Goal: Navigation & Orientation: Find specific page/section

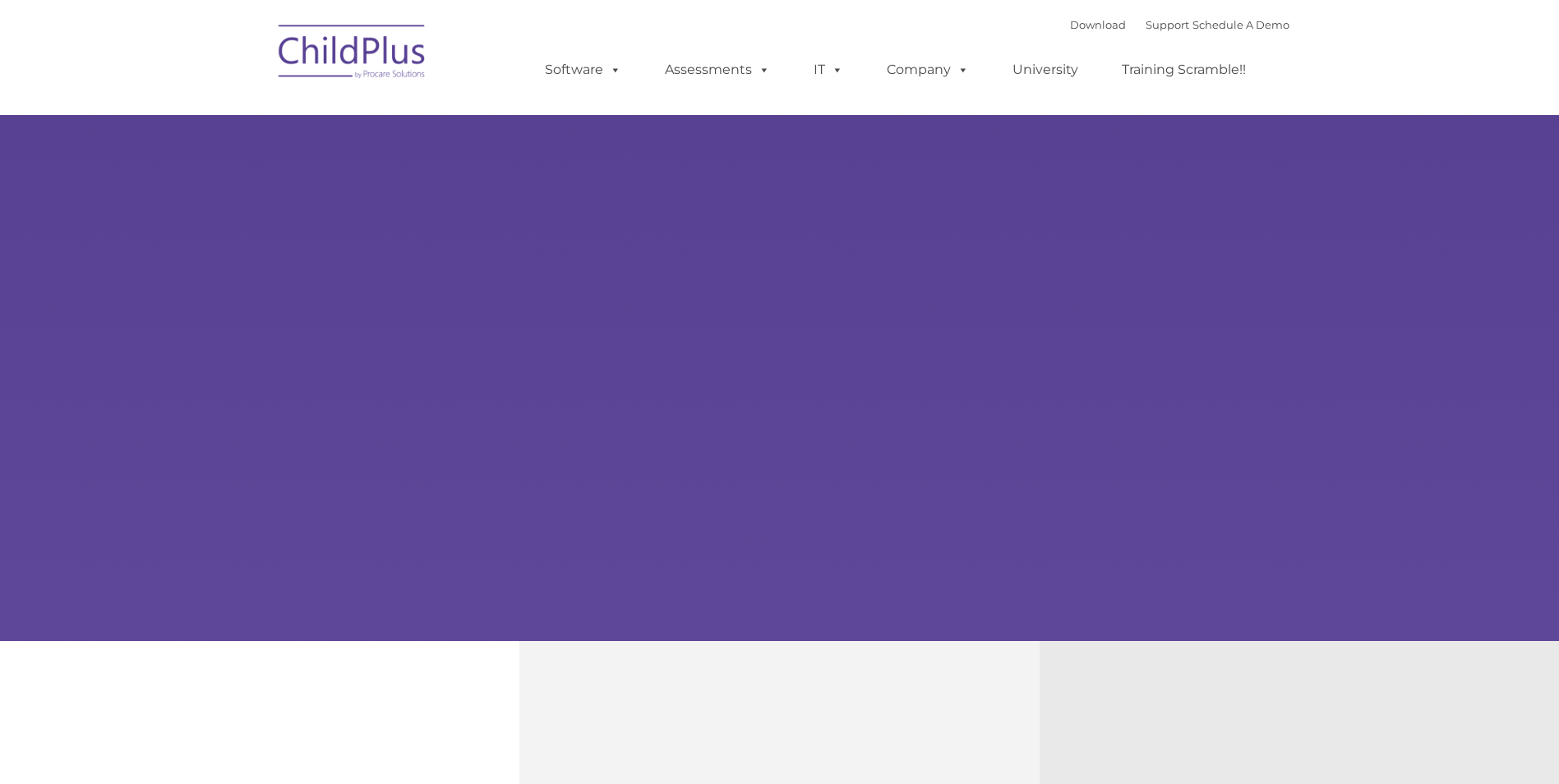
type input ""
select select "MEDIUM"
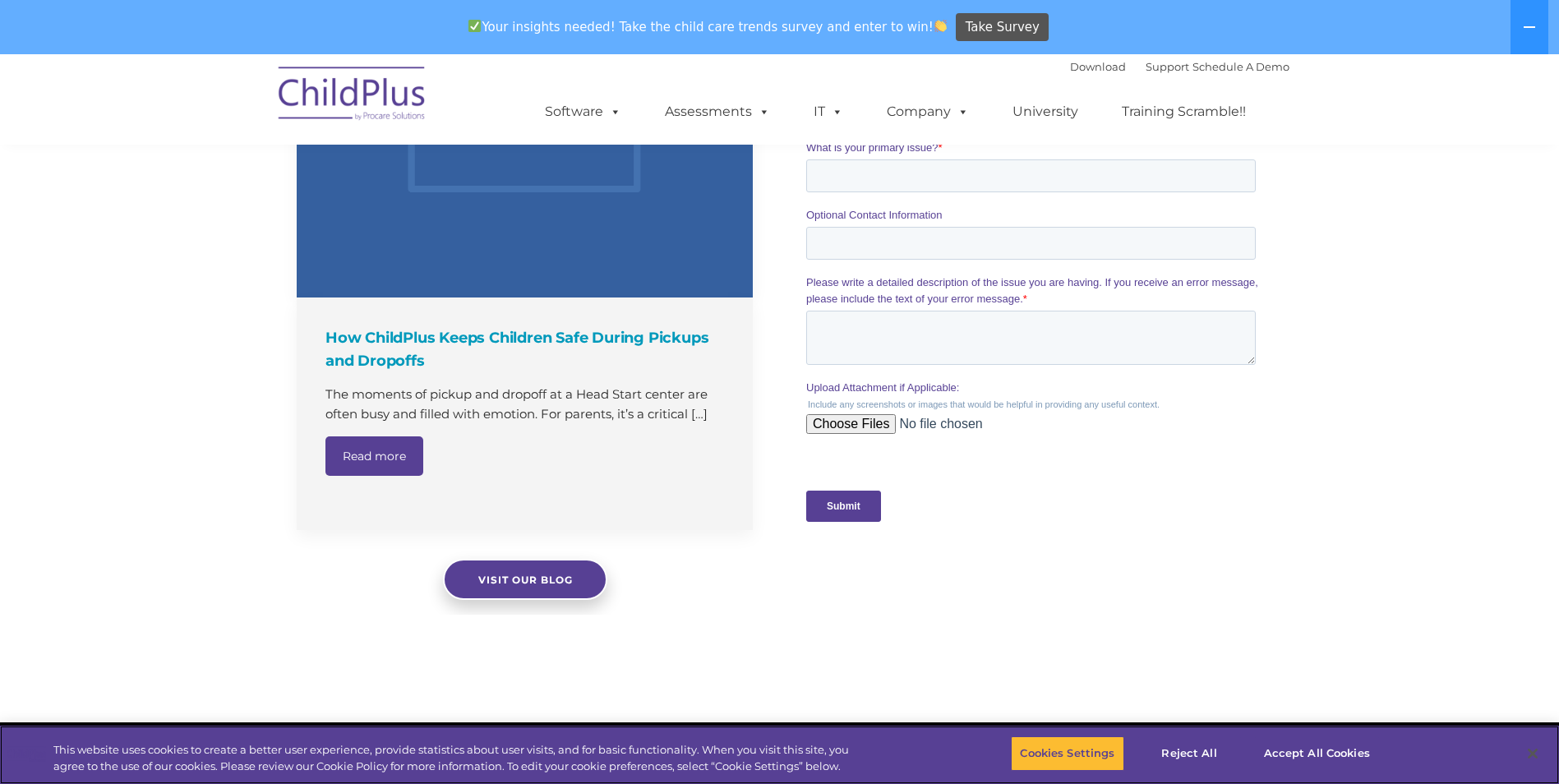
scroll to position [1470, 0]
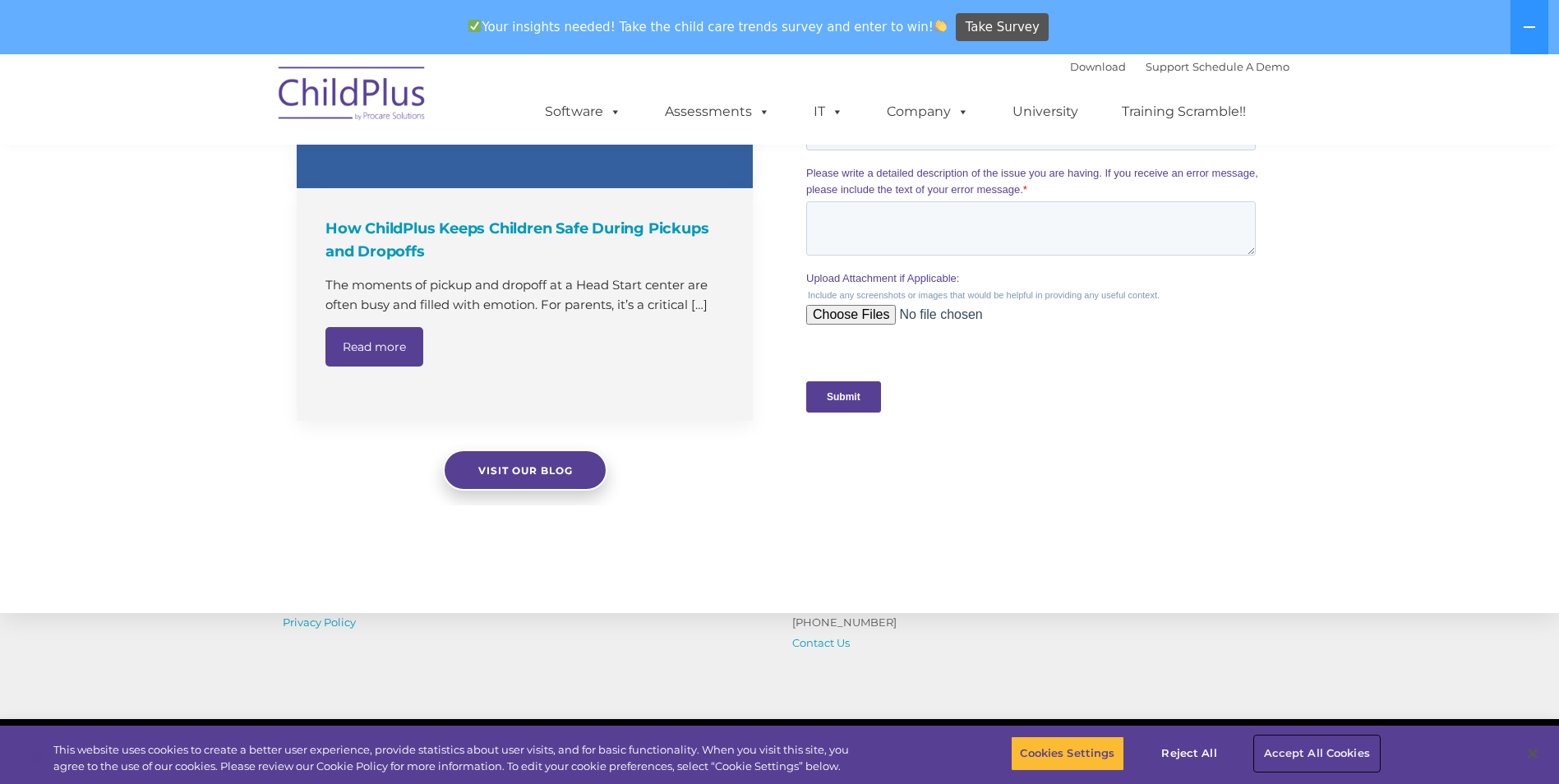
click at [1323, 745] on button "Accept All Cookies" at bounding box center [1316, 753] width 124 height 34
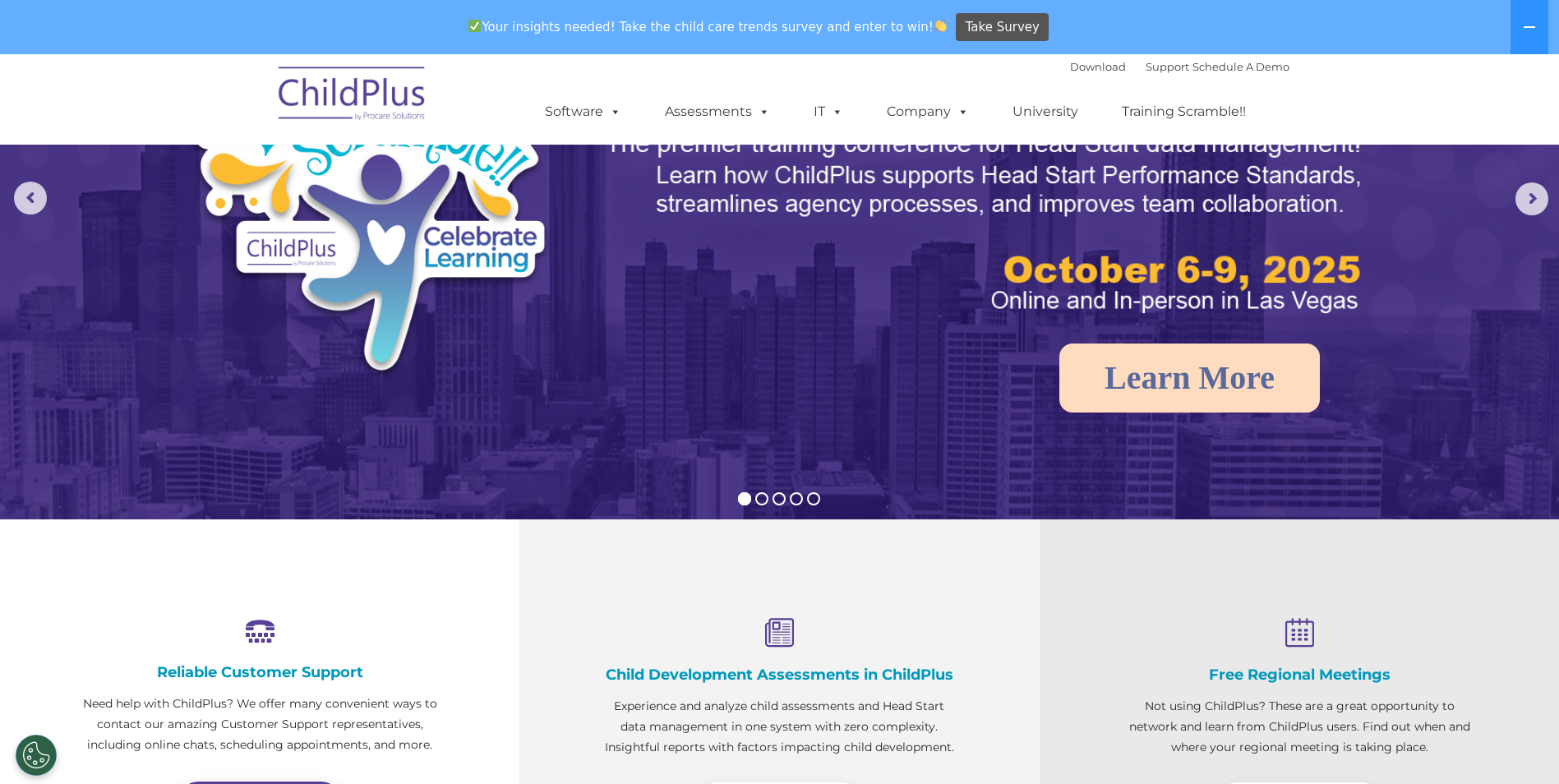
scroll to position [0, 0]
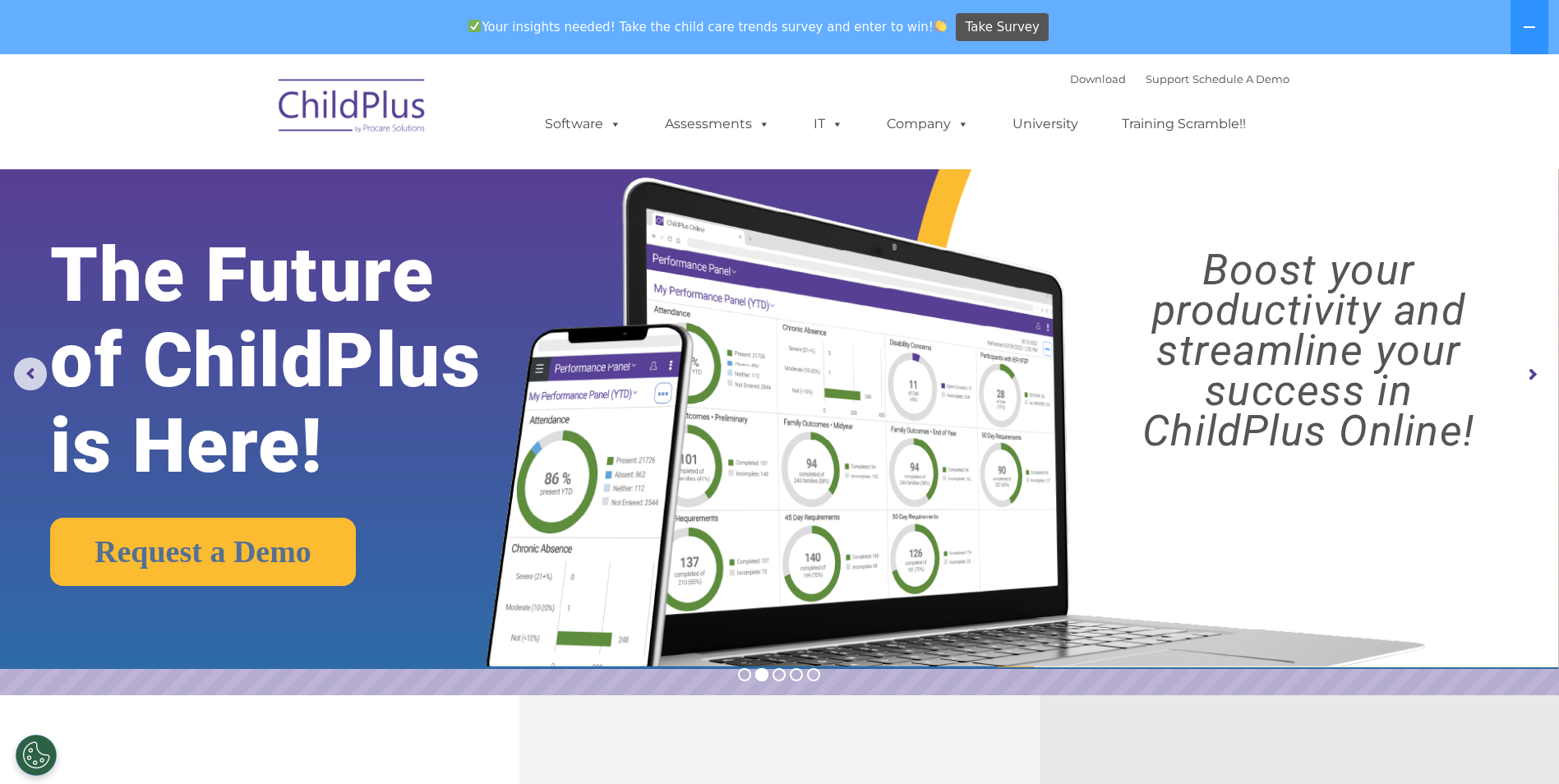
click at [1536, 370] on rs-arrow at bounding box center [1532, 374] width 33 height 33
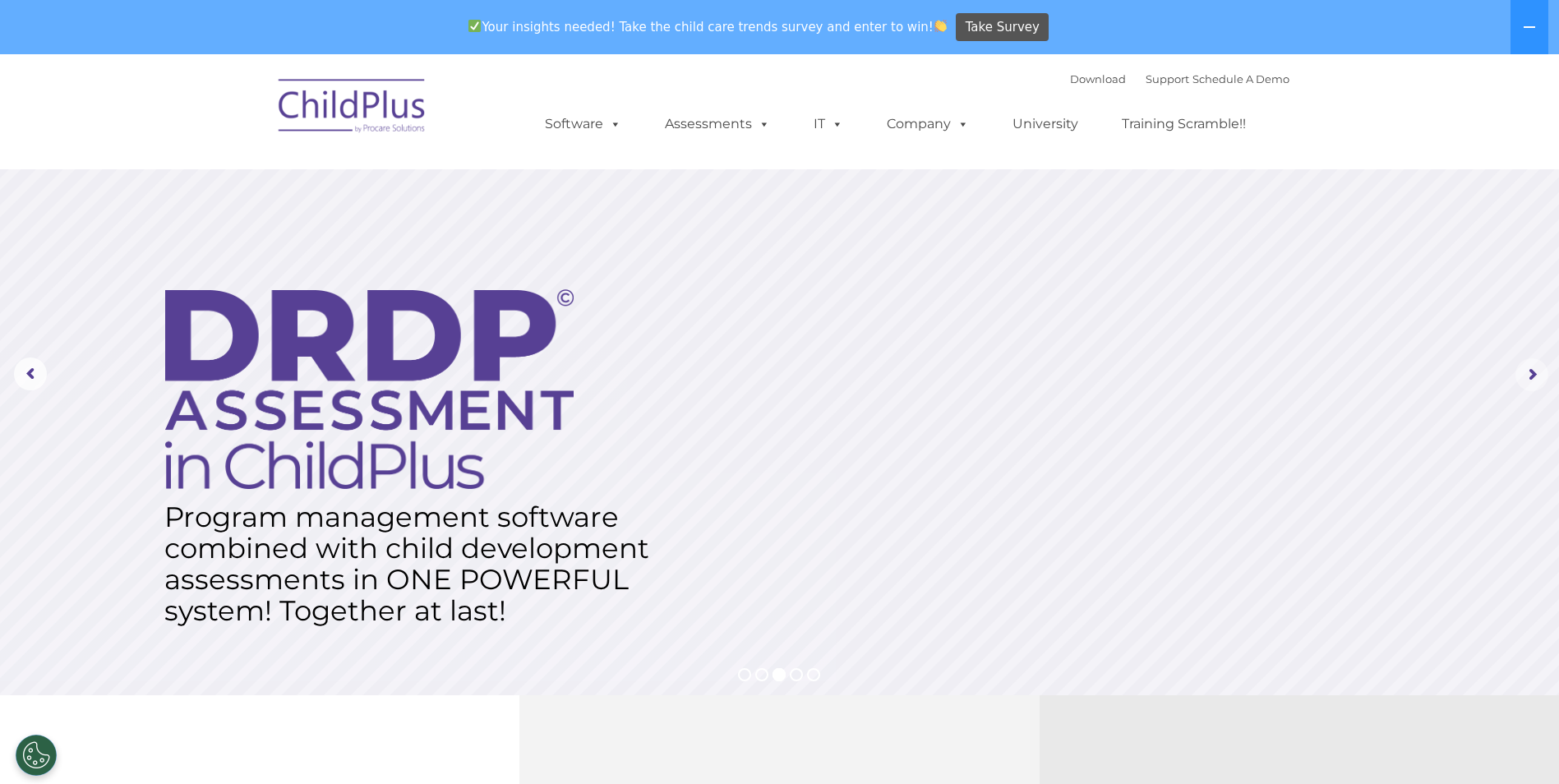
click at [1536, 370] on rs-arrow at bounding box center [1532, 374] width 33 height 33
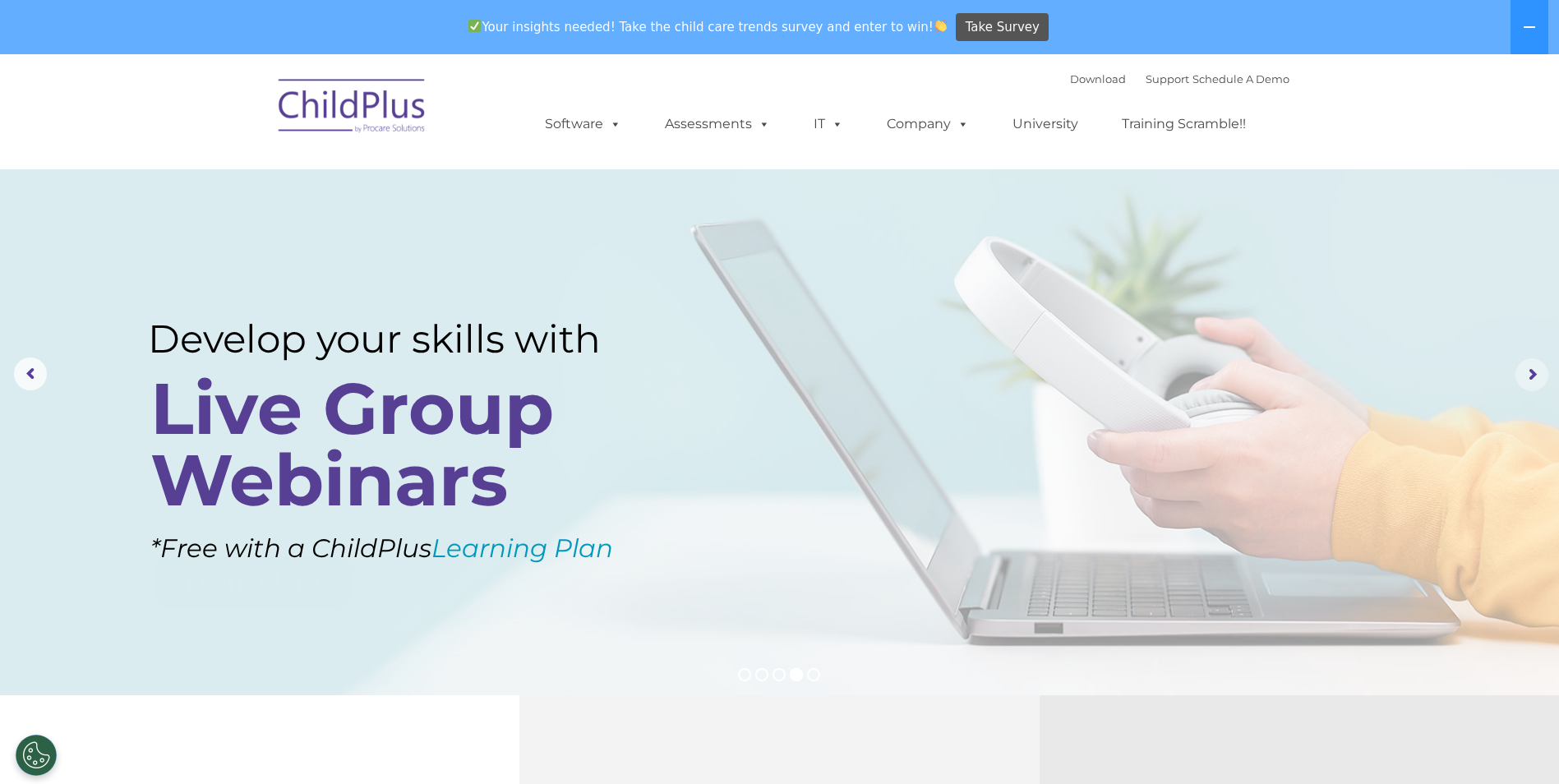
click at [1536, 370] on rs-arrow at bounding box center [1532, 374] width 33 height 33
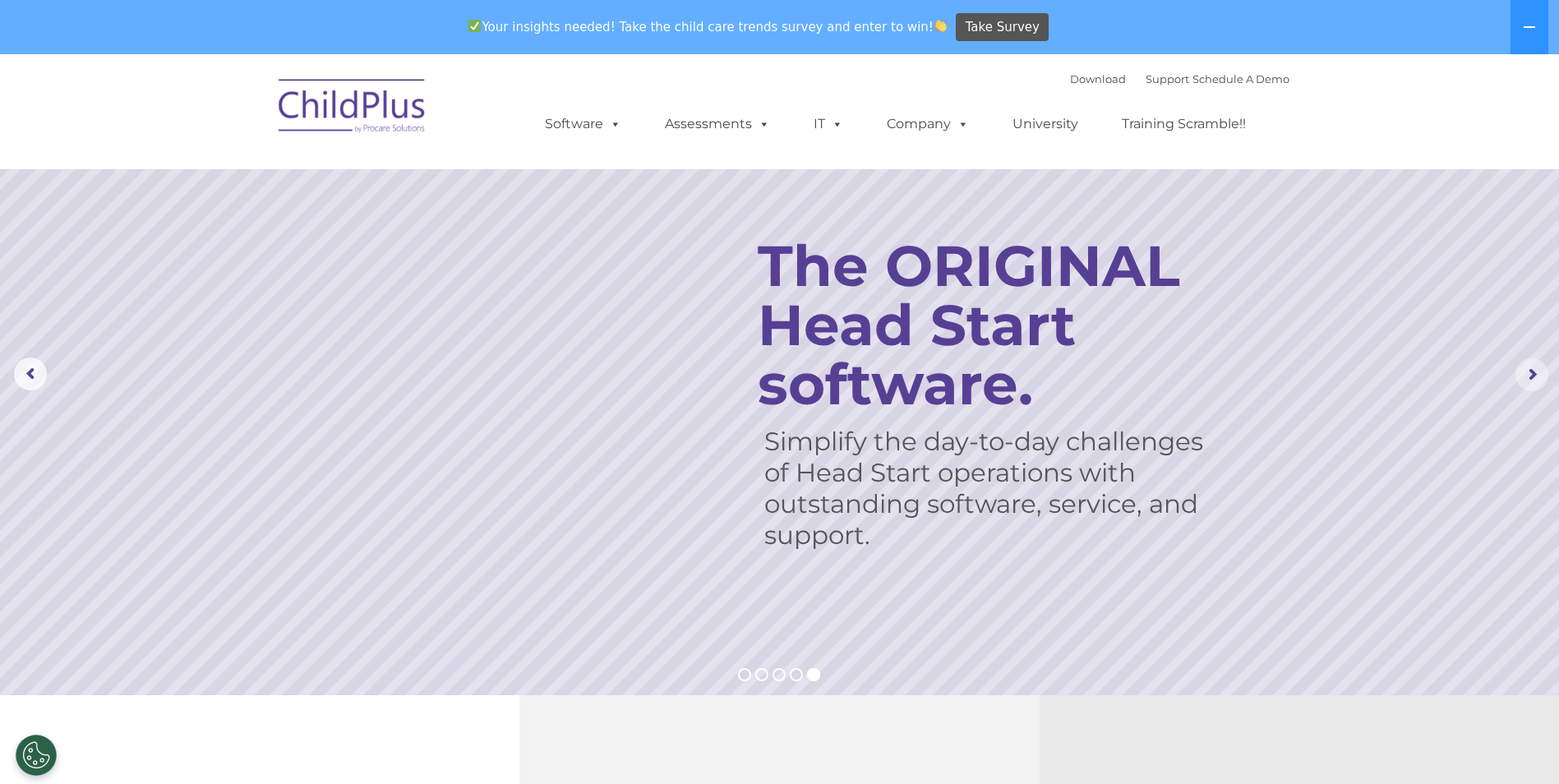
click at [1536, 370] on rs-arrow at bounding box center [1532, 374] width 33 height 33
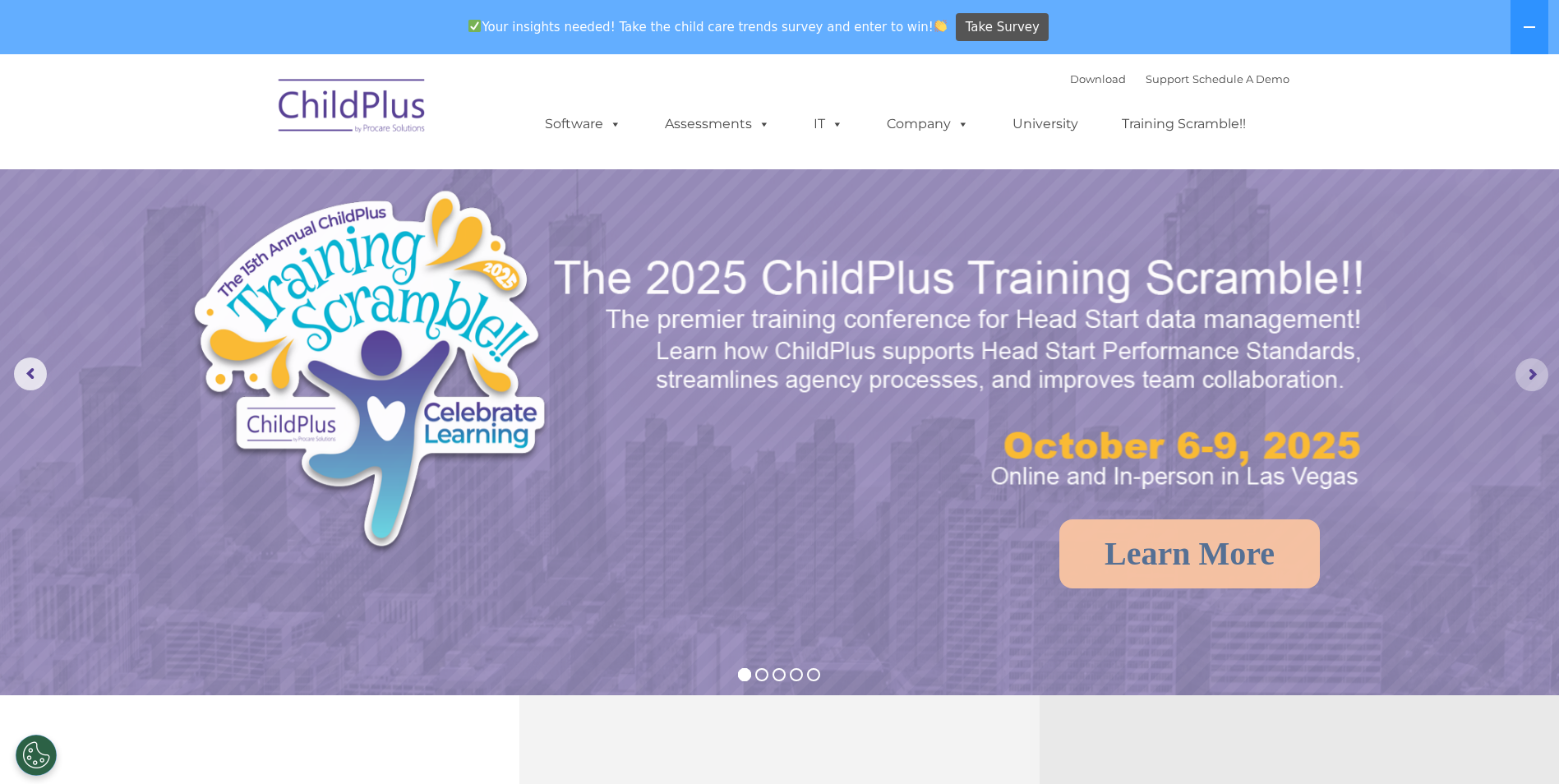
click at [1536, 370] on rs-arrow at bounding box center [1532, 374] width 33 height 33
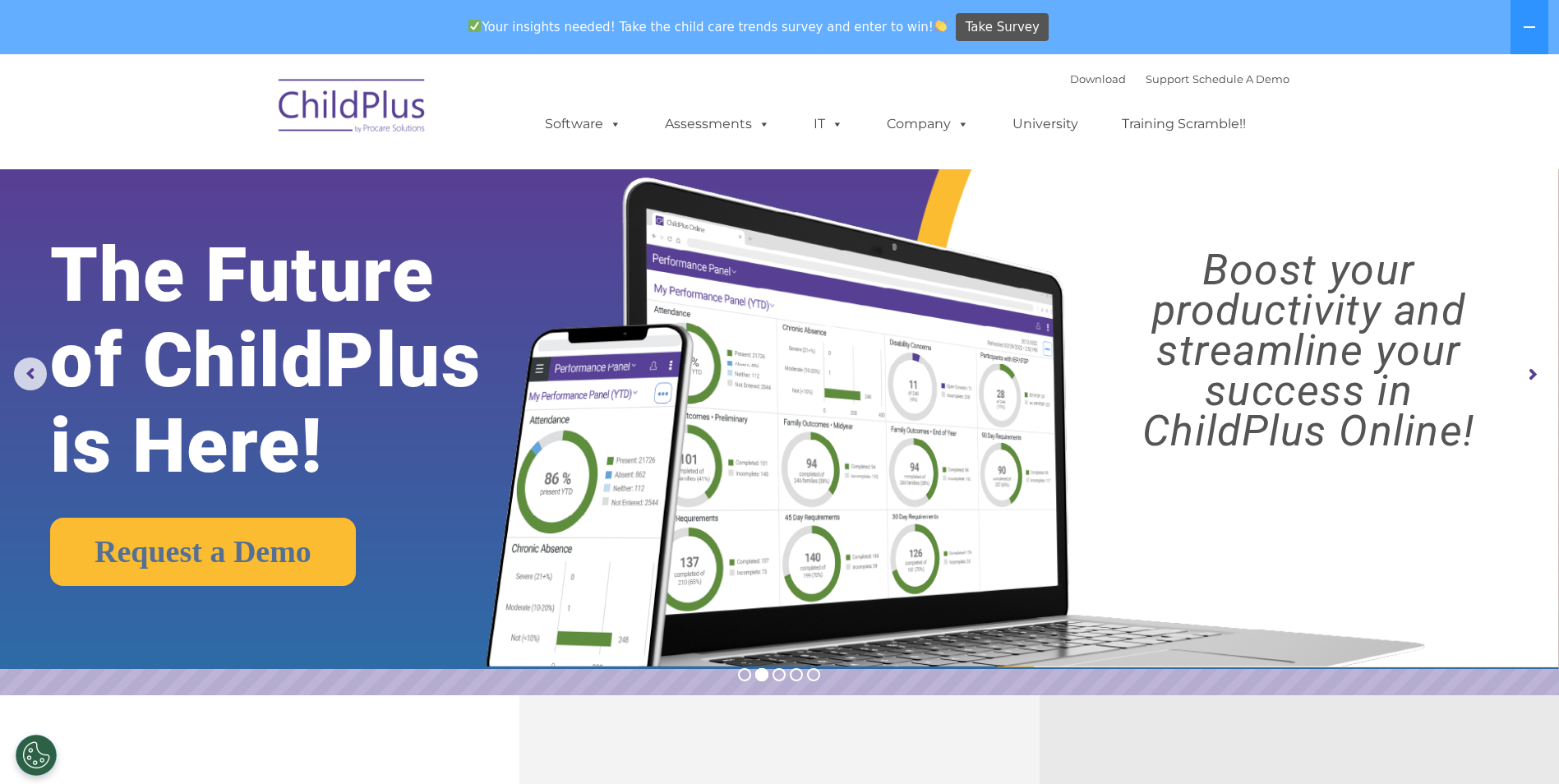
click at [1536, 370] on rs-arrow at bounding box center [1532, 374] width 33 height 33
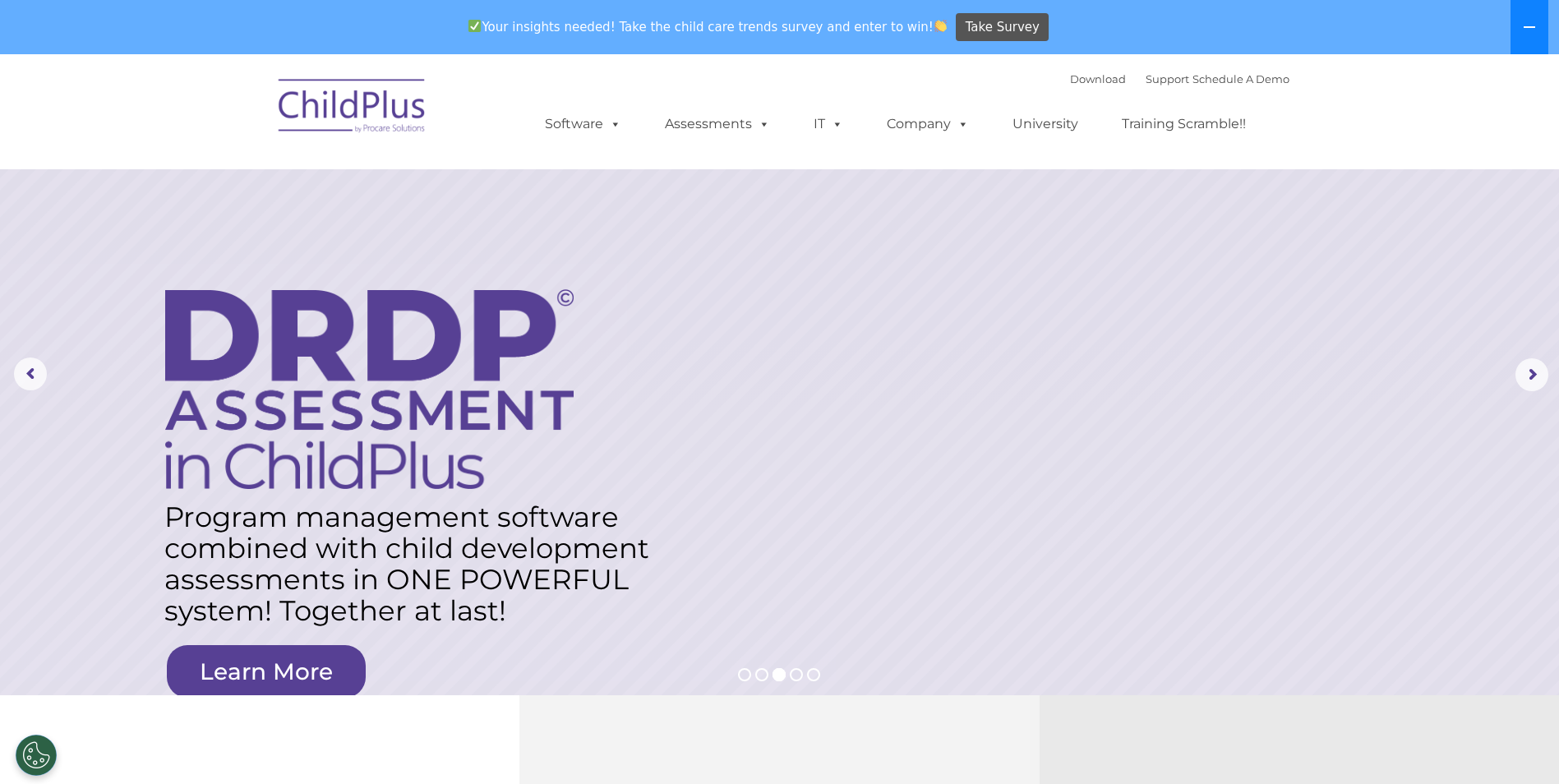
click at [1526, 13] on button at bounding box center [1529, 26] width 38 height 54
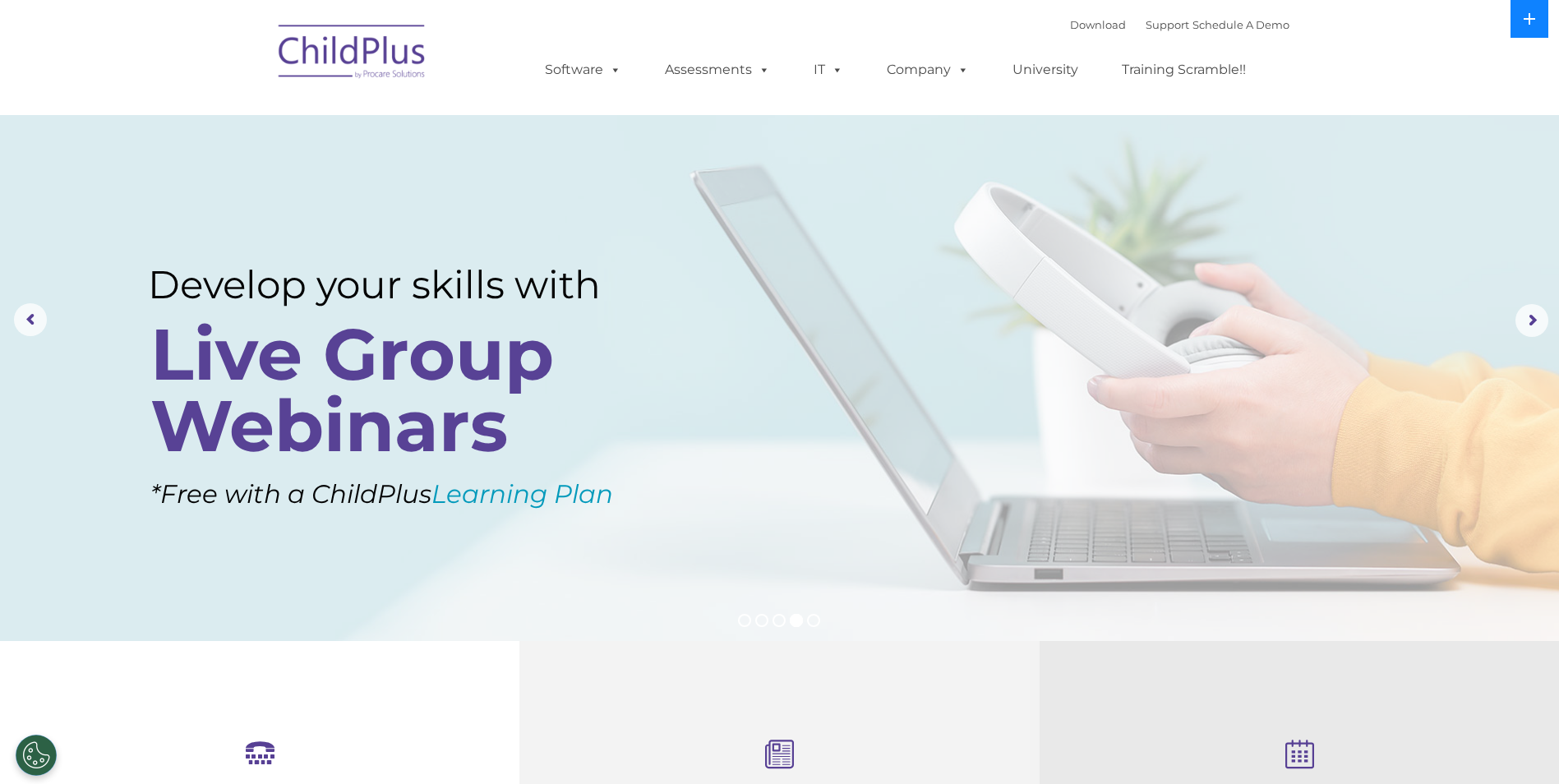
click at [1527, 20] on icon at bounding box center [1530, 19] width 12 height 12
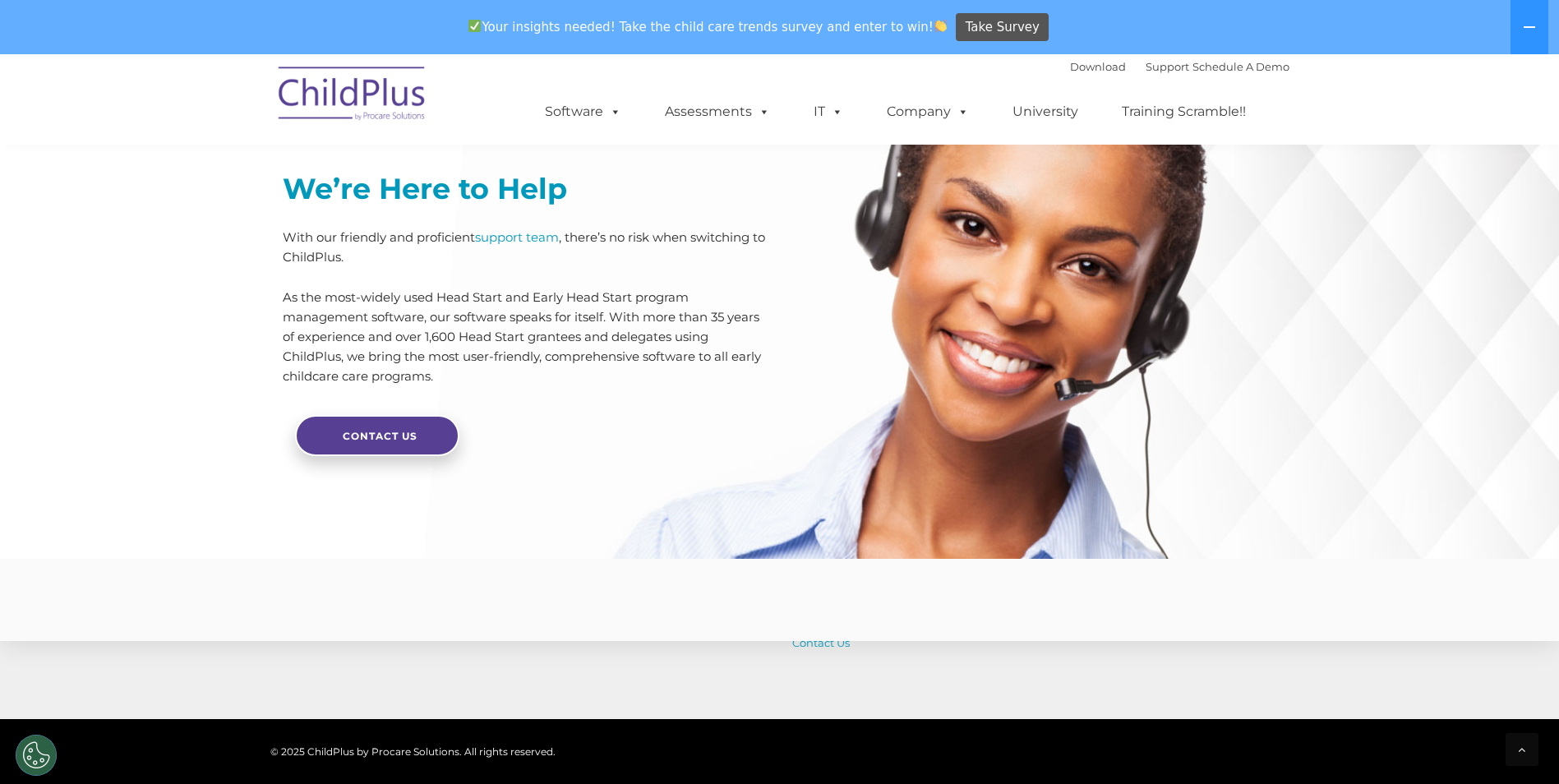
scroll to position [3921, 0]
